Goal: Task Accomplishment & Management: Manage account settings

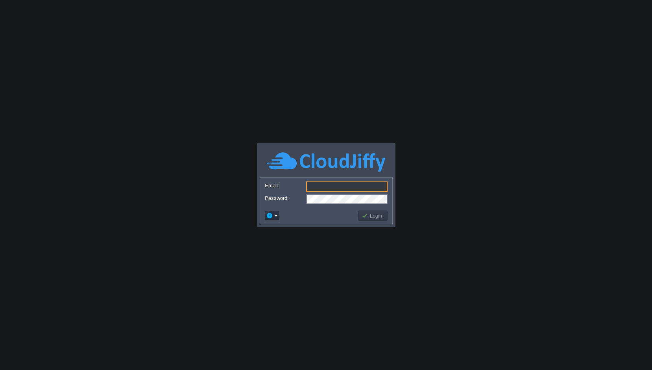
click at [319, 190] on input "Email:" at bounding box center [346, 187] width 81 height 10
type input "[EMAIL_ADDRESS][DOMAIN_NAME]"
click at [371, 218] on button "Login" at bounding box center [372, 215] width 23 height 7
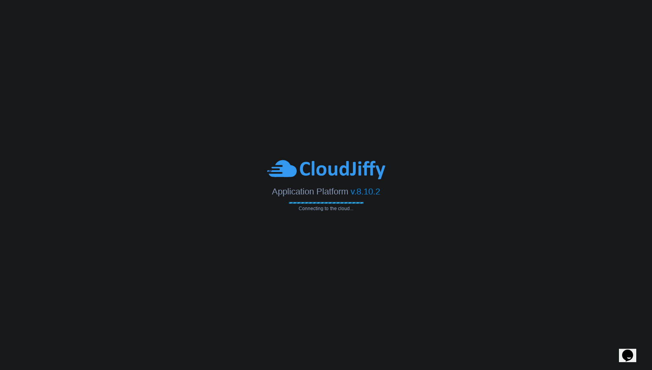
click at [168, 263] on body "Application Platform v.8.10.2 Connecting to the cloud... Email: [EMAIL_ADDRESS]…" at bounding box center [326, 185] width 652 height 370
click at [337, 101] on body "Application Platform v.8.10.2 Connecting to the cloud... Email: [EMAIL_ADDRESS]…" at bounding box center [326, 185] width 652 height 370
click at [259, 245] on body "Application Platform v.8.10.2 Connecting to the cloud... Email: [EMAIL_ADDRESS]…" at bounding box center [326, 185] width 652 height 370
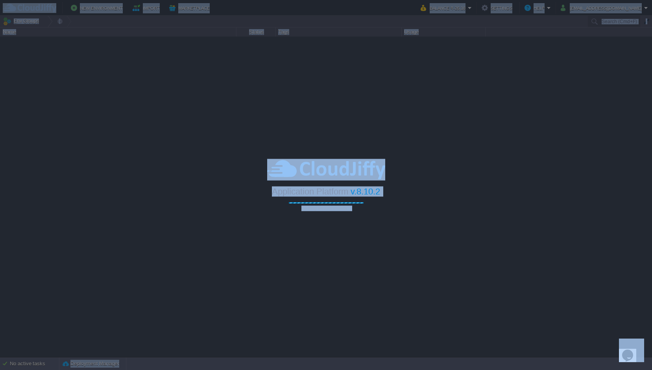
click at [259, 245] on div at bounding box center [326, 185] width 652 height 370
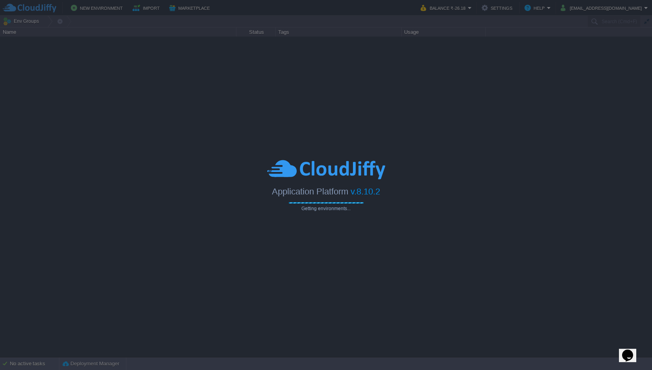
click at [245, 60] on div at bounding box center [326, 185] width 652 height 370
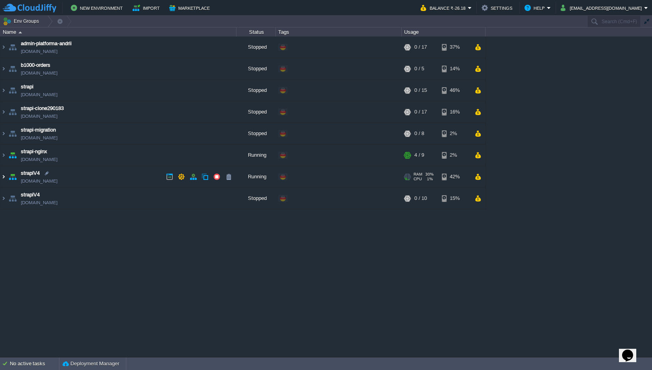
click at [2, 181] on img at bounding box center [3, 176] width 6 height 21
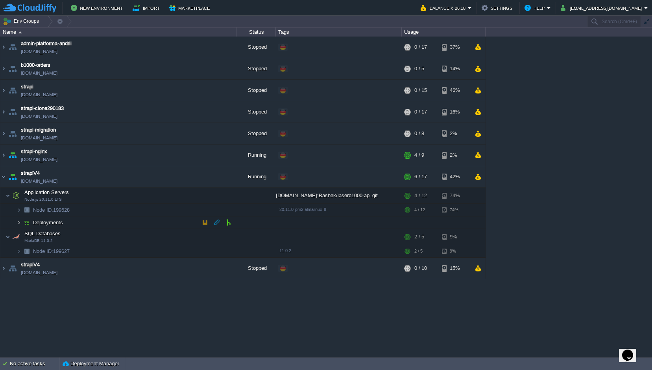
click at [19, 221] on img at bounding box center [19, 223] width 5 height 12
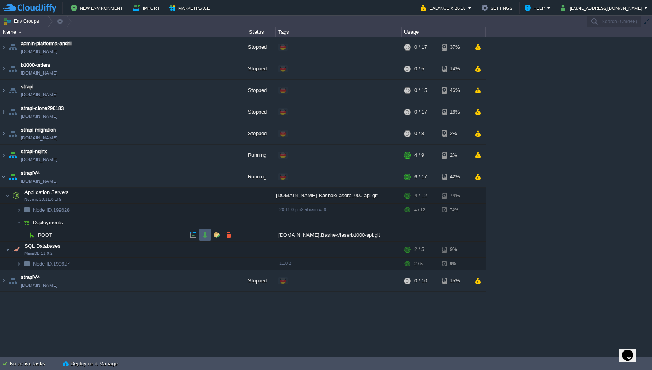
click at [205, 234] on button "button" at bounding box center [204, 235] width 7 height 7
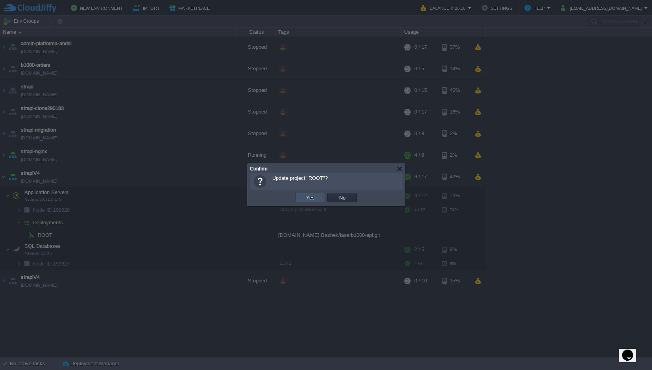
click at [309, 199] on button "Yes" at bounding box center [310, 197] width 13 height 7
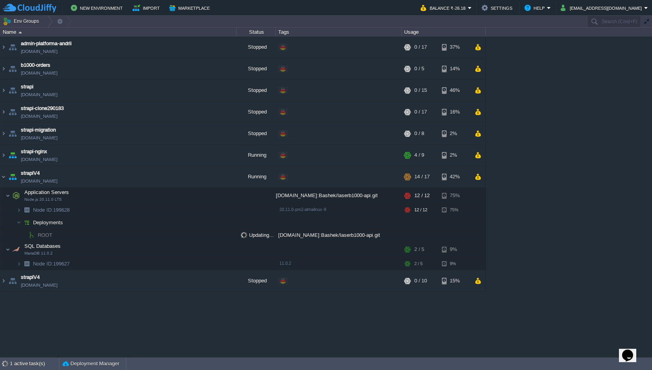
click at [544, 97] on div "admin-platforma-andrii [DOMAIN_NAME] Stopped + Add to Env Group RAM 0% CPU 0% 0…" at bounding box center [326, 197] width 652 height 320
click at [90, 322] on div "admin-platforma-andrii [DOMAIN_NAME] Stopped + Add to Env Group RAM 0% CPU 0% 0…" at bounding box center [326, 197] width 652 height 320
click at [71, 327] on div "admin-platforma-andrii [DOMAIN_NAME] Stopped + Add to Env Group RAM 0% CPU 0% 0…" at bounding box center [326, 197] width 652 height 320
click at [316, 332] on div "admin-platforma-andrii [DOMAIN_NAME] Stopped + Add to Env Group RAM 0% CPU 0% 0…" at bounding box center [326, 197] width 652 height 320
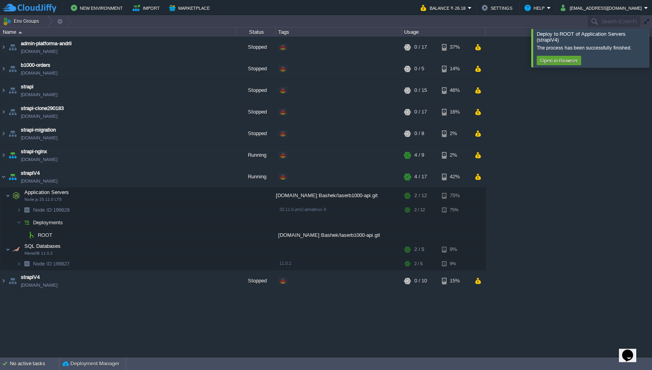
click at [651, 41] on div at bounding box center [661, 48] width 0 height 38
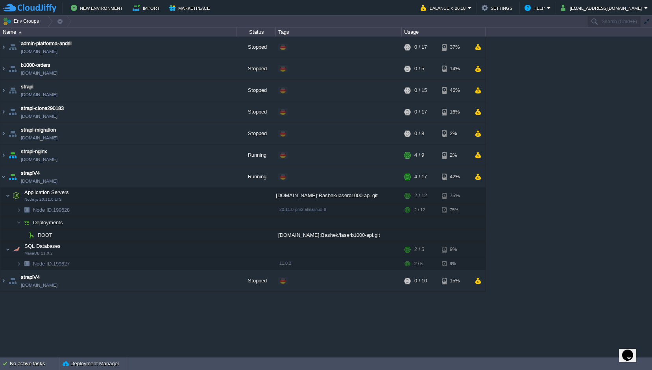
click at [100, 324] on div "admin-platforma-andrii [DOMAIN_NAME] Stopped + Add to Env Group RAM 0% CPU 0% 0…" at bounding box center [326, 197] width 652 height 320
